Goal: Find specific page/section

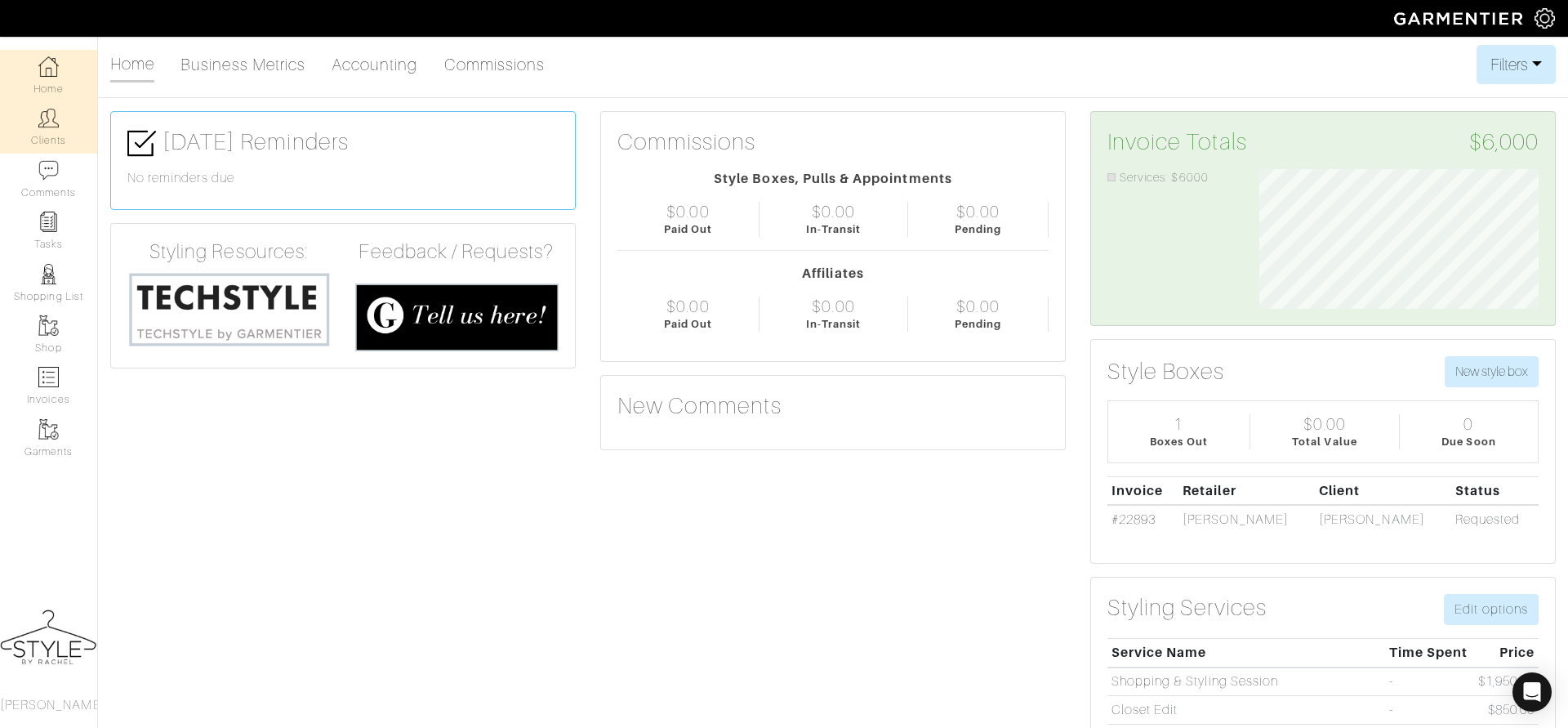
scroll to position [139, 304]
click at [60, 117] on link "Clients" at bounding box center [48, 126] width 97 height 51
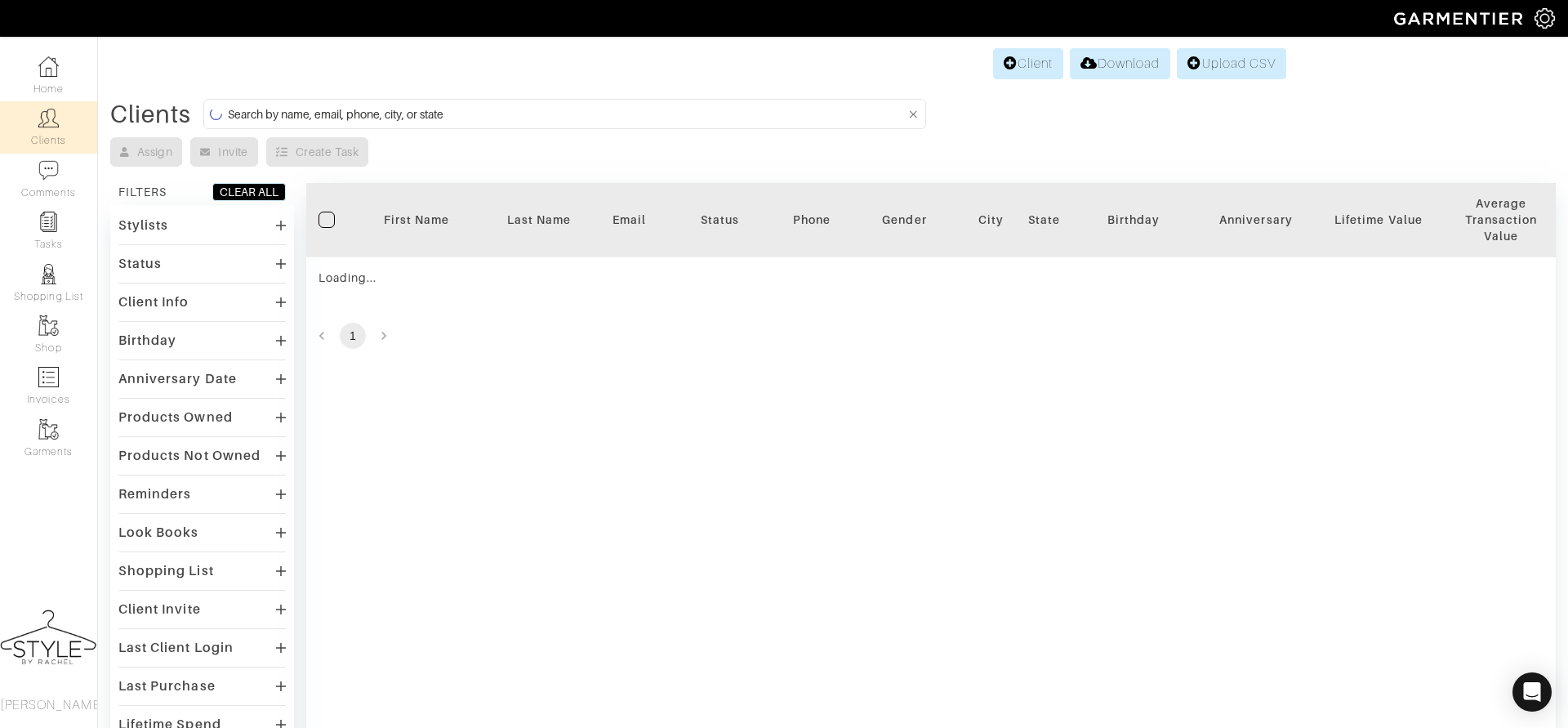
click at [235, 121] on input at bounding box center [566, 114] width 678 height 20
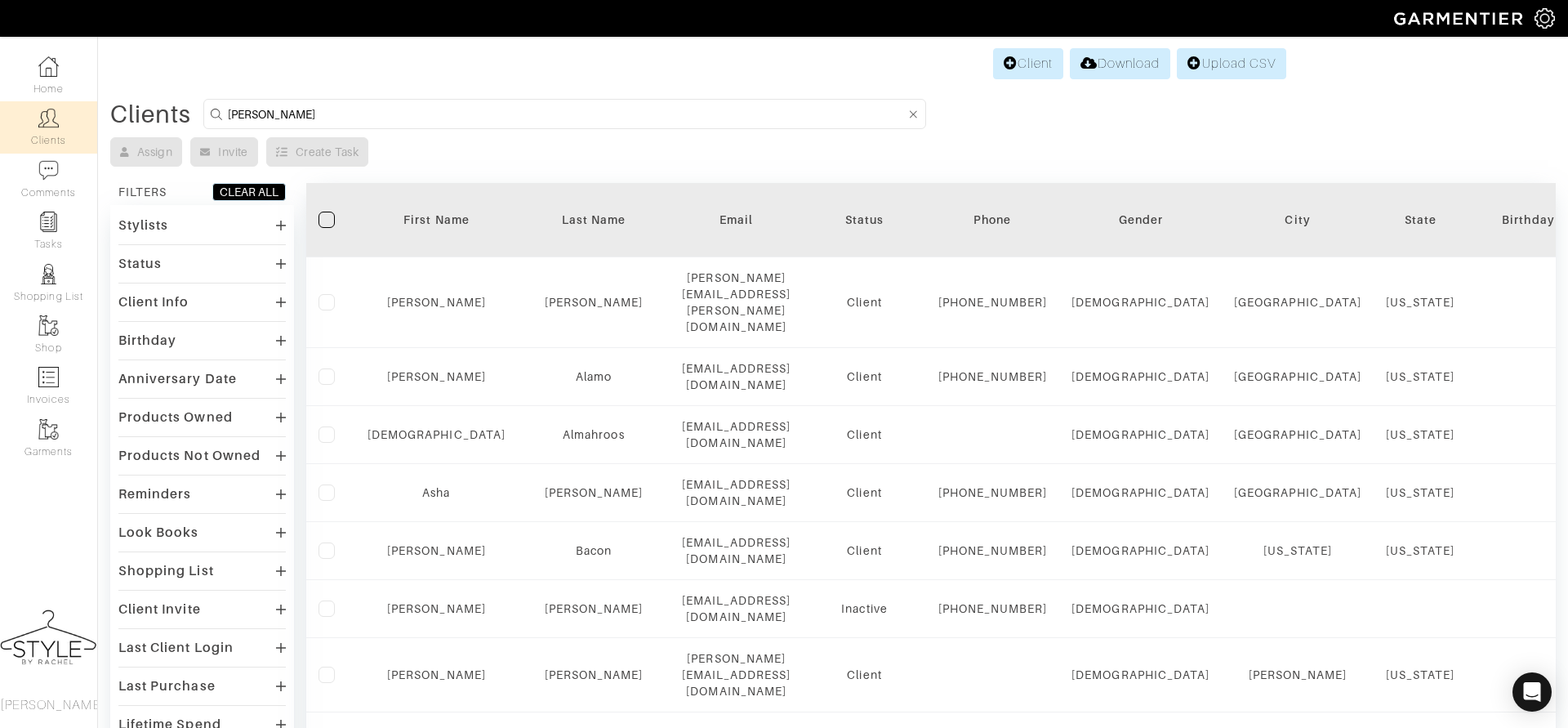
type input "ruth"
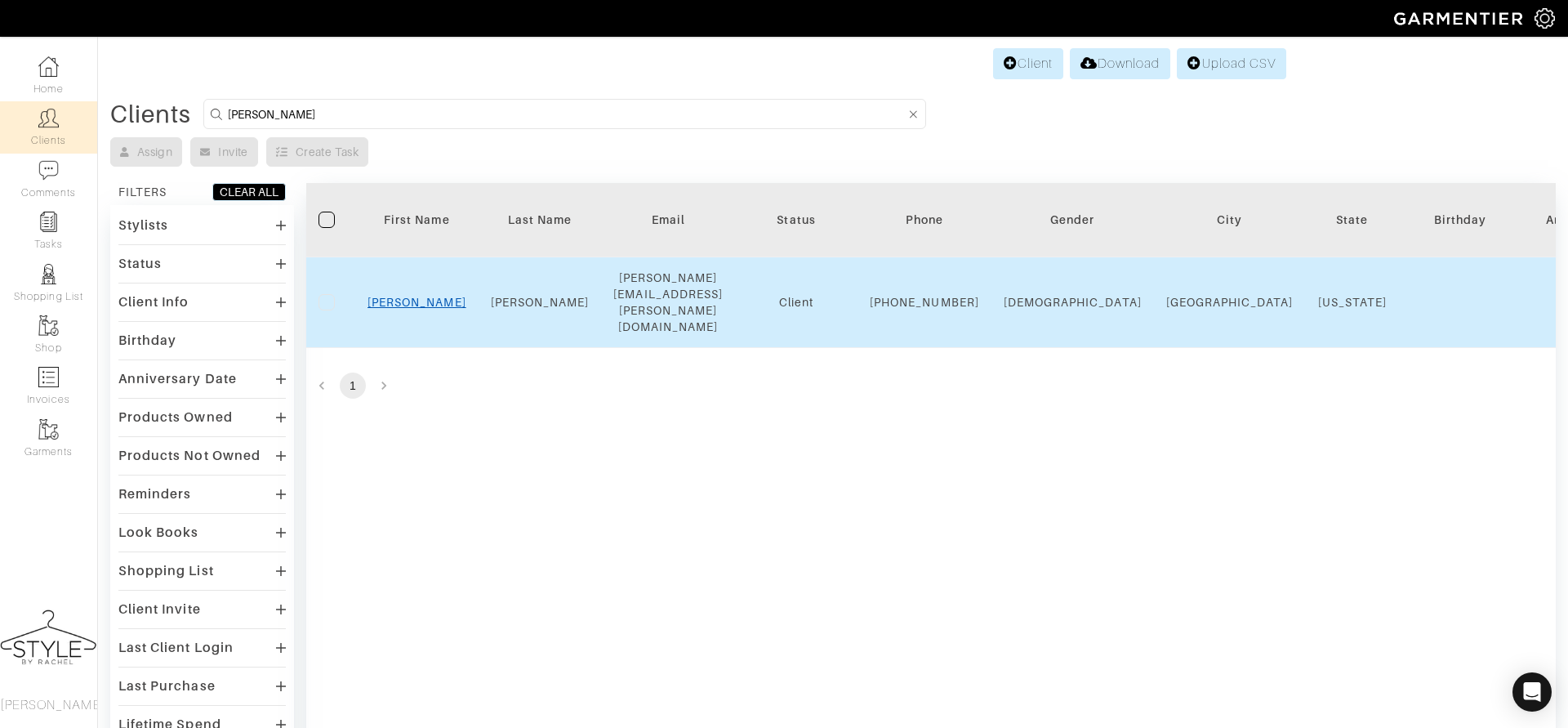
click at [413, 298] on link "Ruth" at bounding box center [417, 302] width 98 height 14
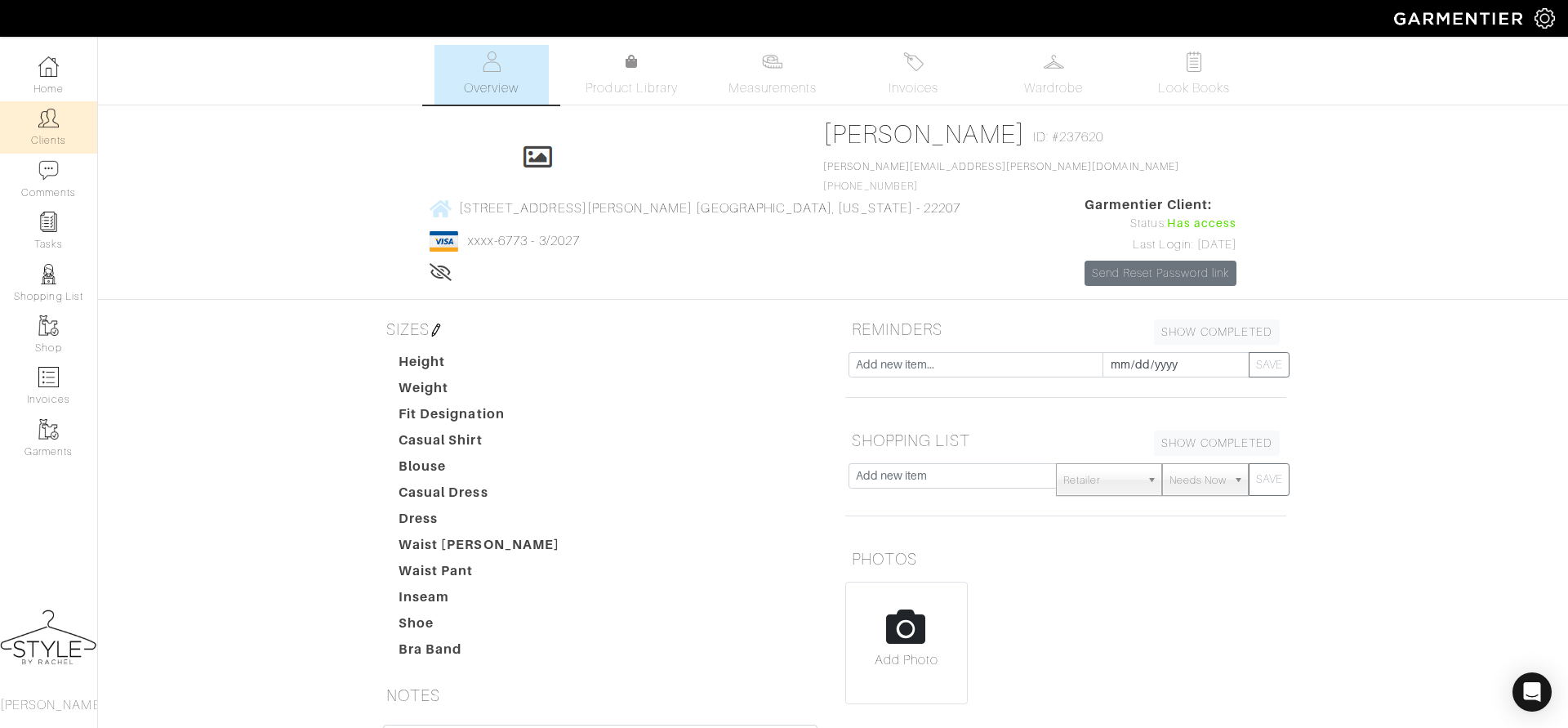
click at [51, 120] on img at bounding box center [48, 118] width 20 height 20
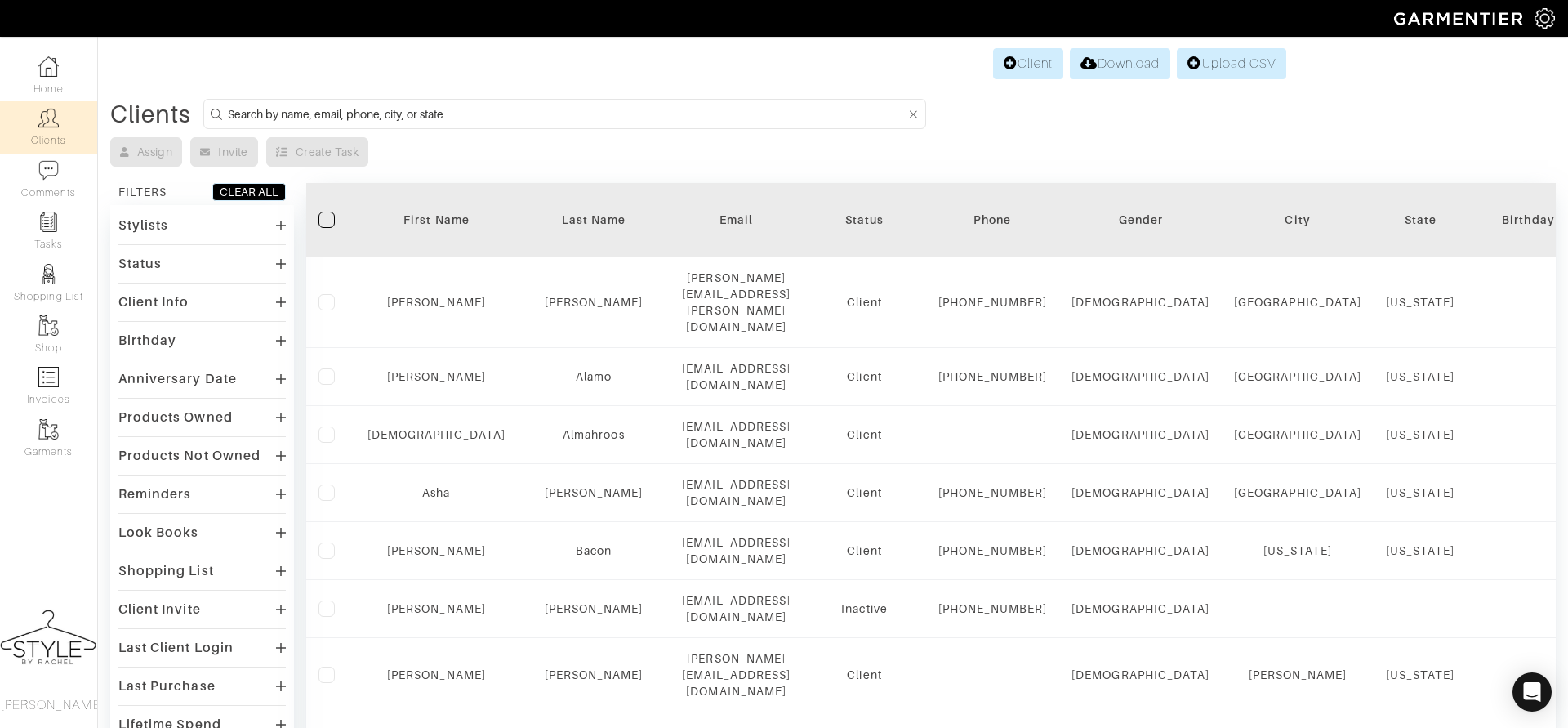
click at [519, 109] on input at bounding box center [566, 114] width 678 height 20
type input "samamtha"
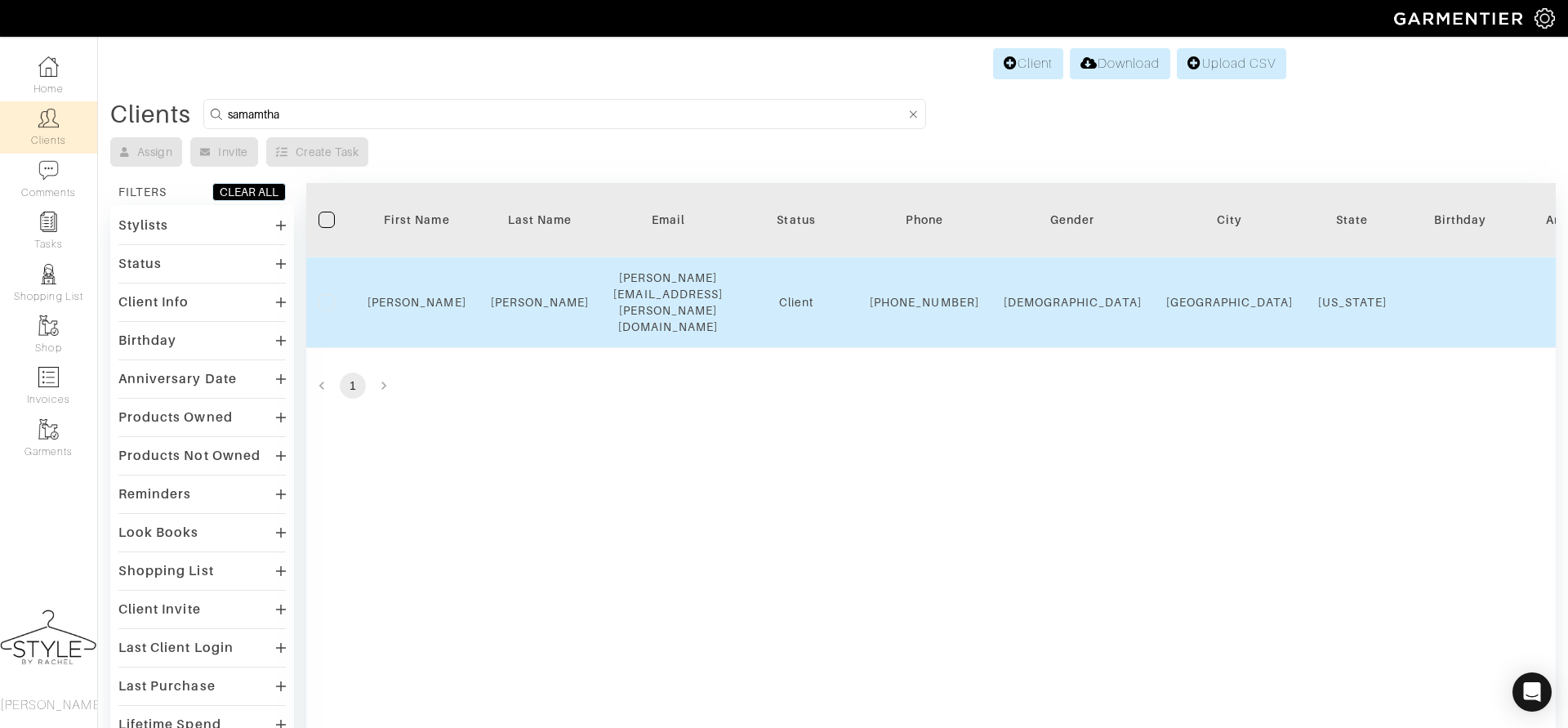
click at [429, 301] on div "Samantha" at bounding box center [417, 302] width 98 height 16
click at [422, 295] on link "Samantha" at bounding box center [417, 302] width 98 height 14
